Goal: Information Seeking & Learning: Learn about a topic

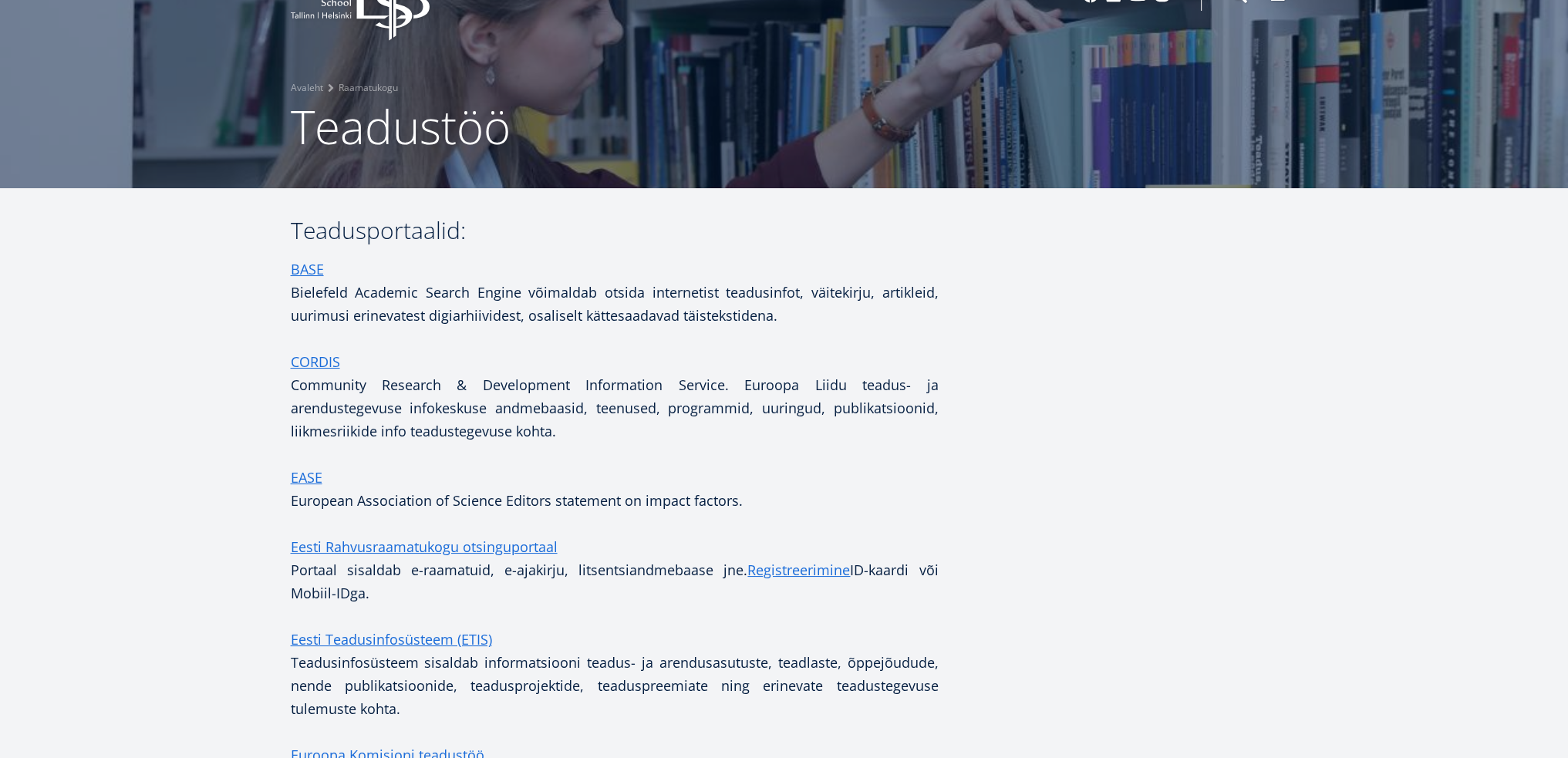
scroll to position [231, 0]
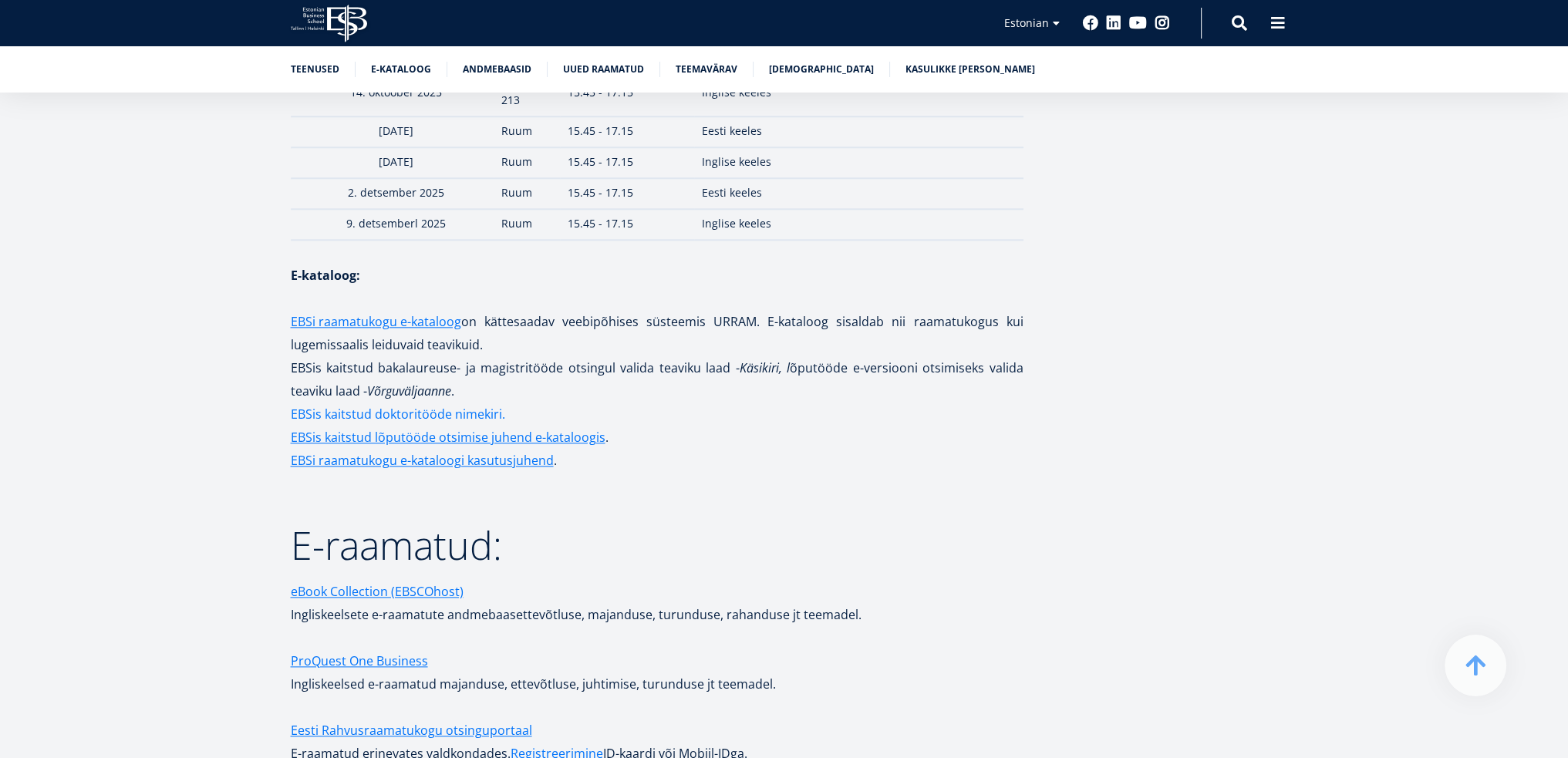
scroll to position [2172, 0]
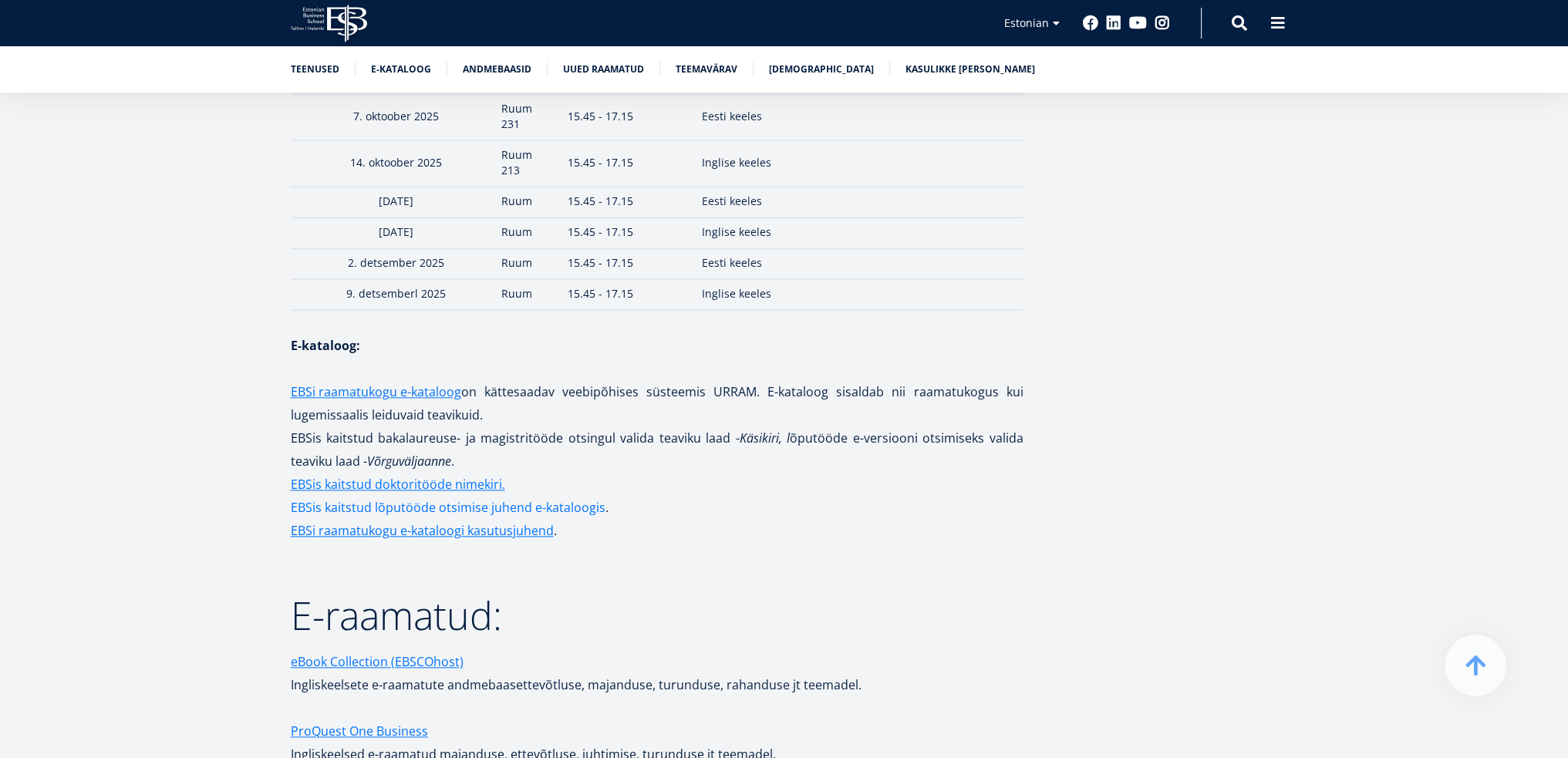
click at [398, 496] on link "EBSis kaitstud lõputööde otsimise juhend e-kataloogis" at bounding box center [448, 508] width 315 height 23
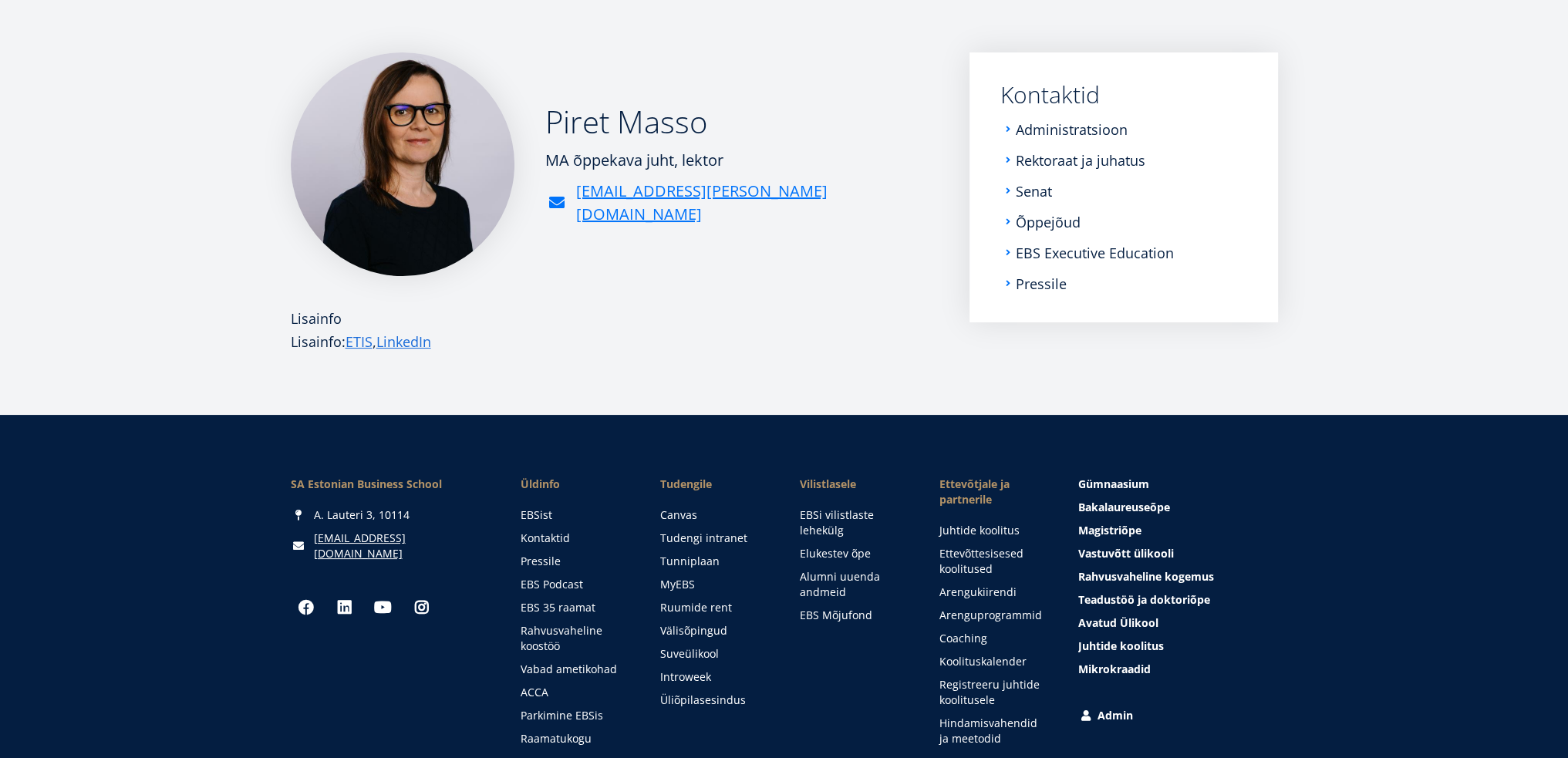
scroll to position [231, 0]
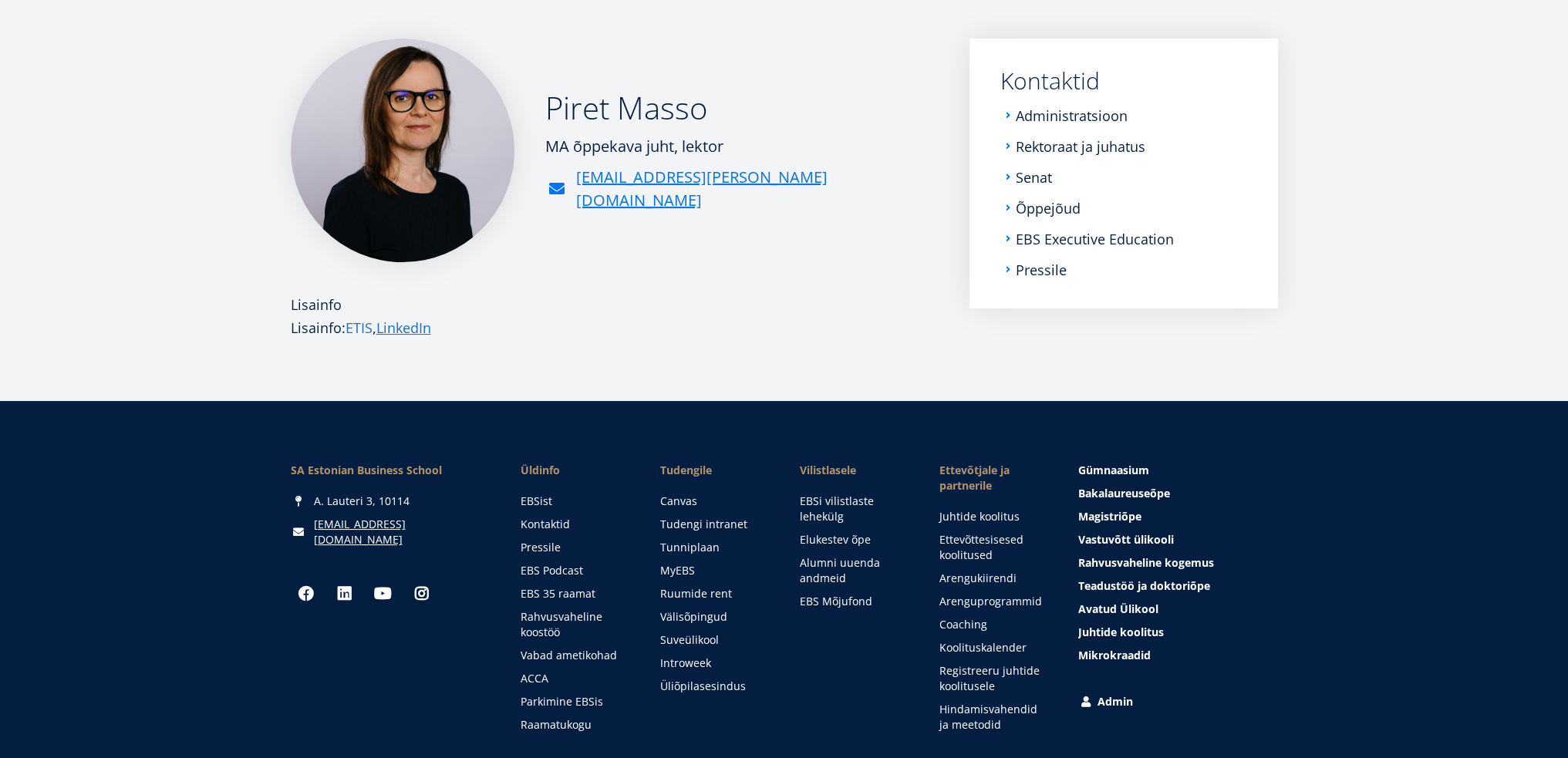
click at [366, 328] on link "ETIS" at bounding box center [359, 328] width 27 height 23
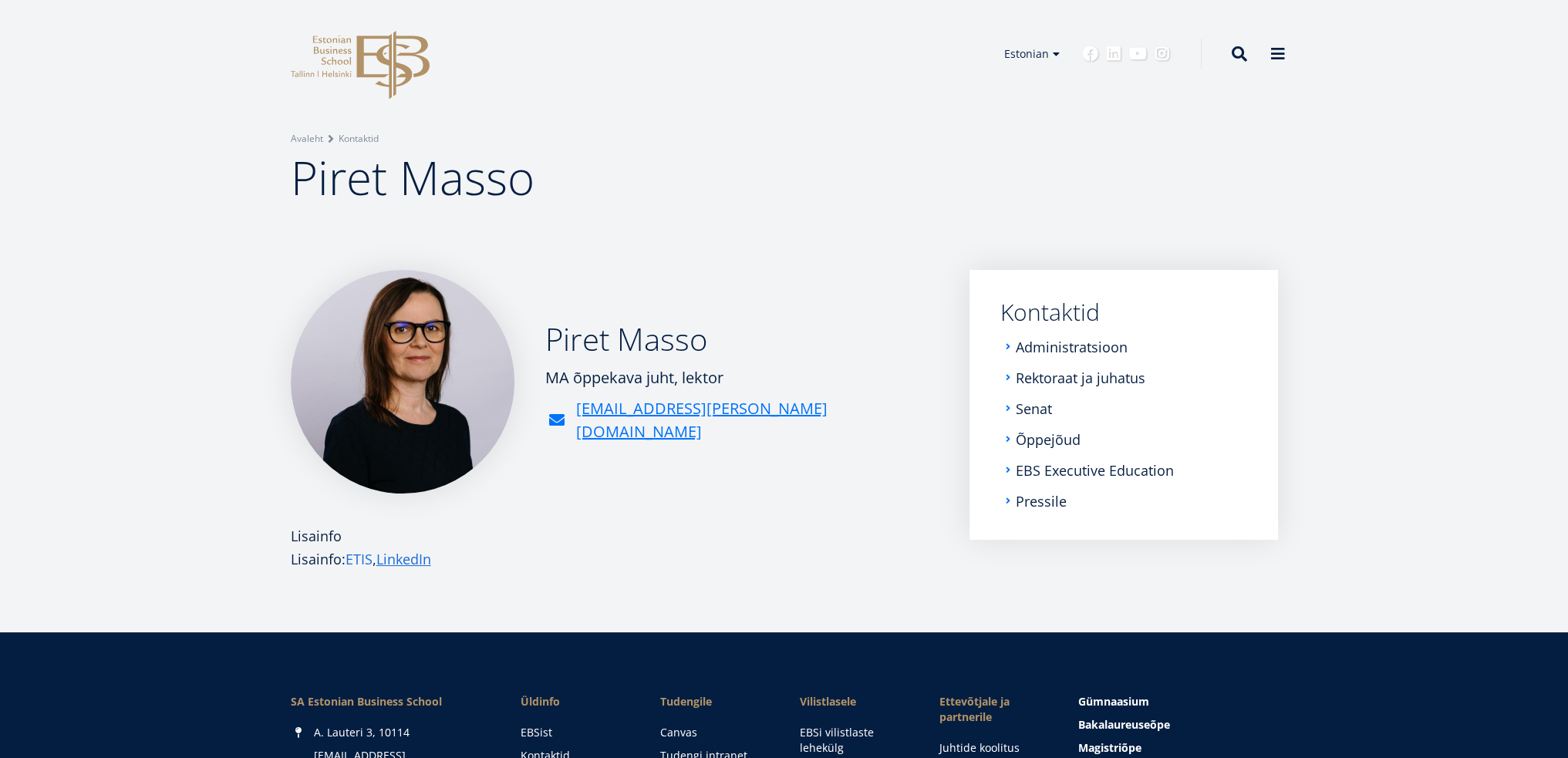
click at [370, 557] on link "ETIS" at bounding box center [359, 559] width 27 height 23
